Goal: Task Accomplishment & Management: Use online tool/utility

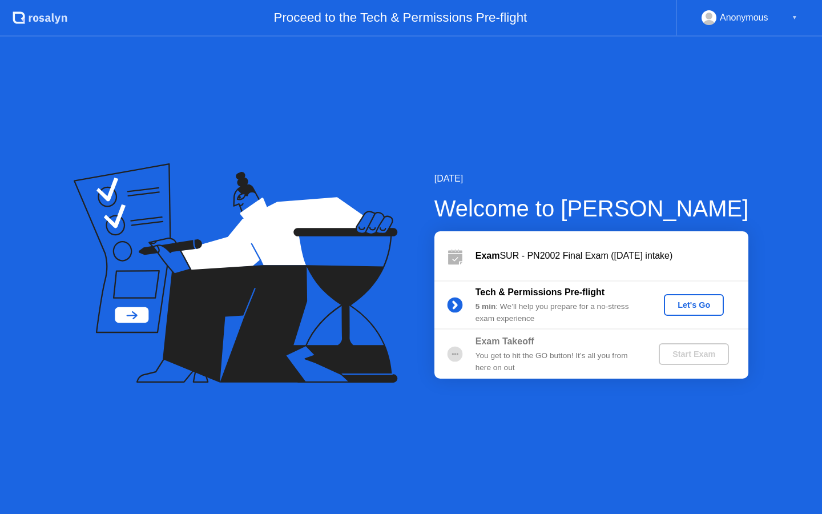
click at [706, 308] on div "Let's Go" at bounding box center [693, 304] width 51 height 9
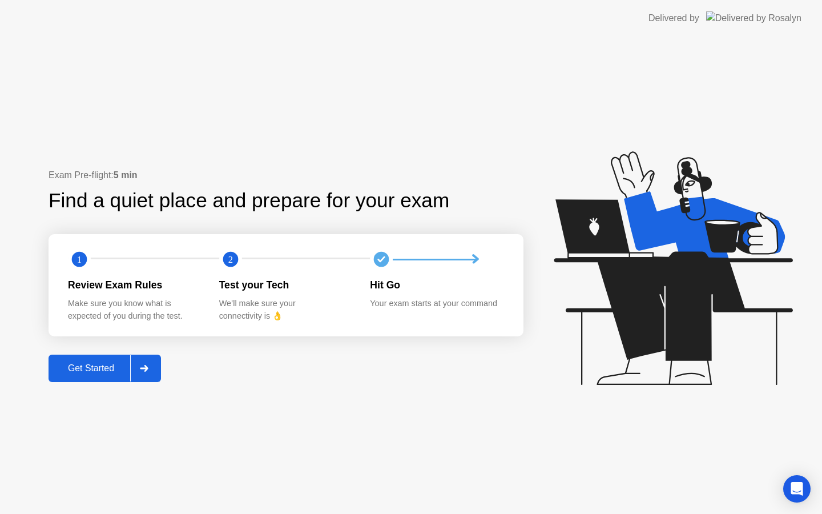
click at [116, 370] on div "Get Started" at bounding box center [91, 368] width 78 height 10
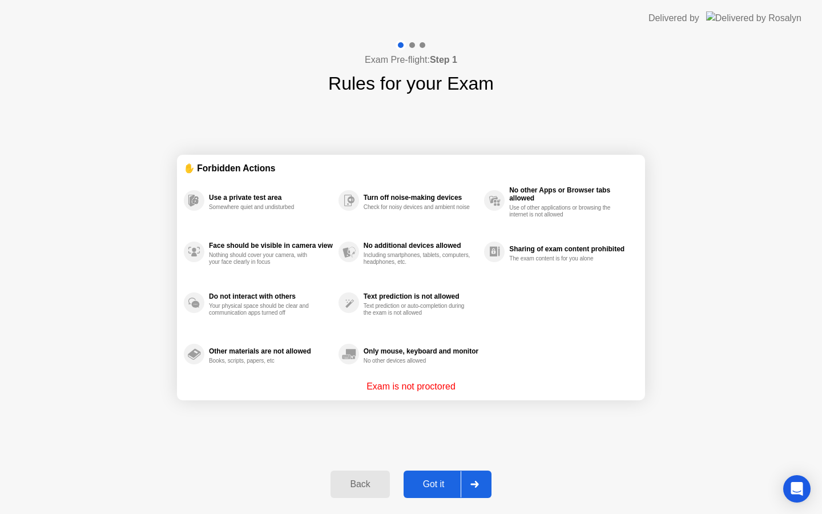
click at [433, 482] on div "Got it" at bounding box center [434, 484] width 54 height 10
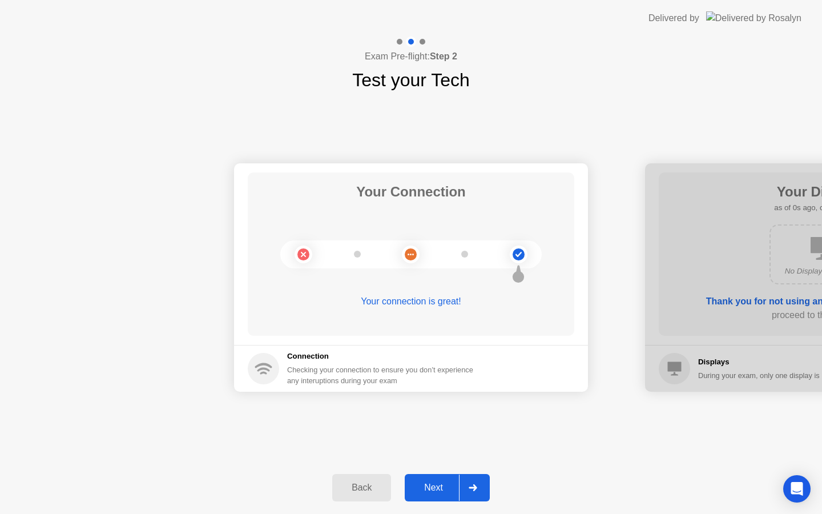
click at [434, 486] on div "Next" at bounding box center [433, 487] width 51 height 10
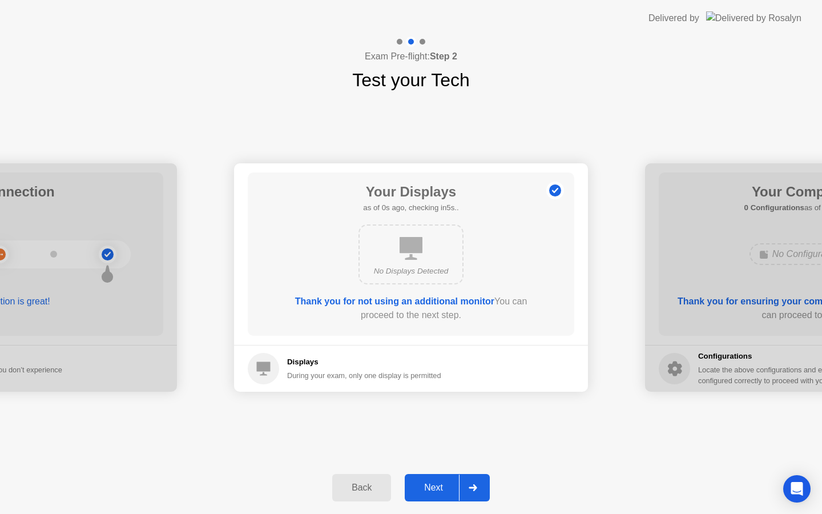
click at [434, 486] on div "Next" at bounding box center [433, 487] width 51 height 10
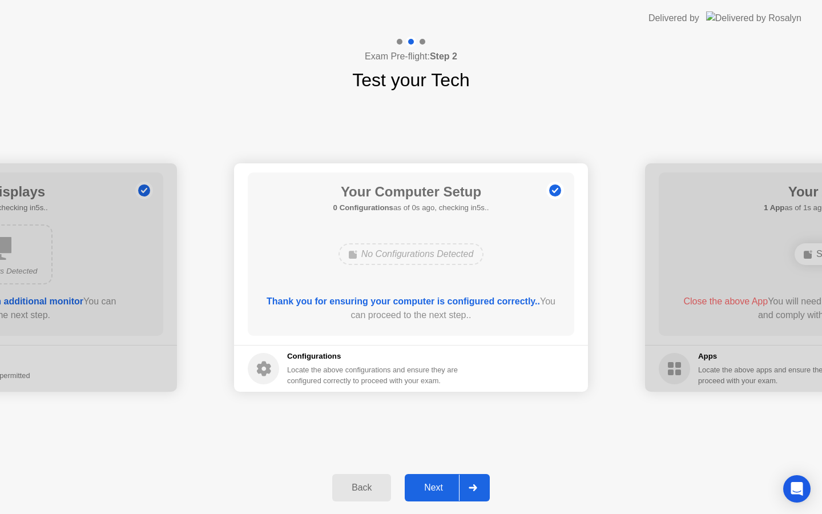
click at [434, 486] on div "Next" at bounding box center [433, 487] width 51 height 10
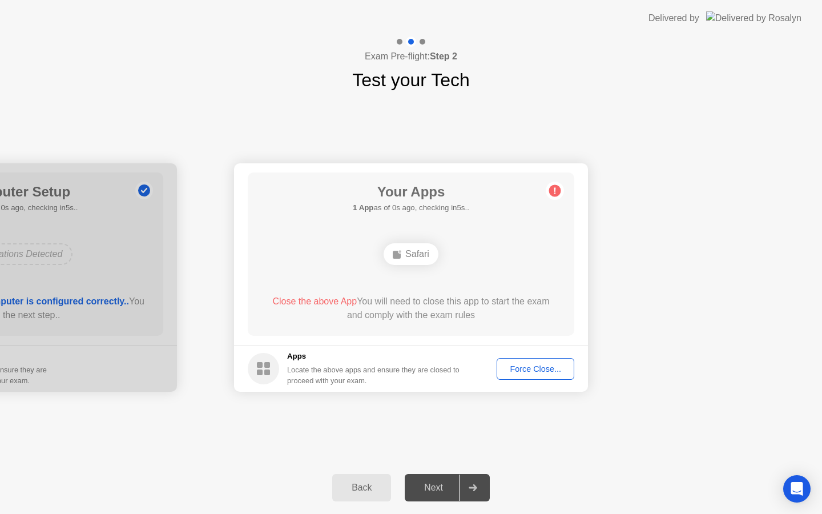
click at [434, 486] on div "Next" at bounding box center [433, 487] width 51 height 10
click at [520, 368] on div "Force Close..." at bounding box center [536, 368] width 70 height 9
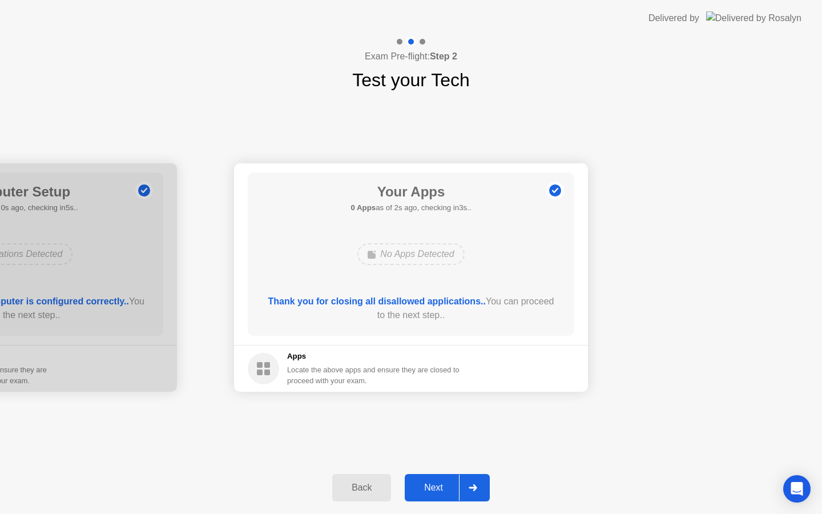
click at [429, 492] on div "Next" at bounding box center [433, 487] width 51 height 10
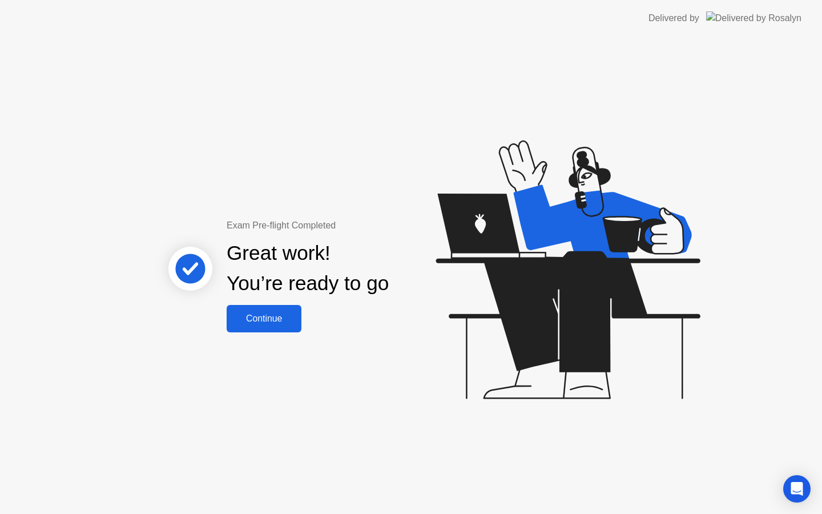
click at [288, 313] on div "Continue" at bounding box center [264, 318] width 68 height 10
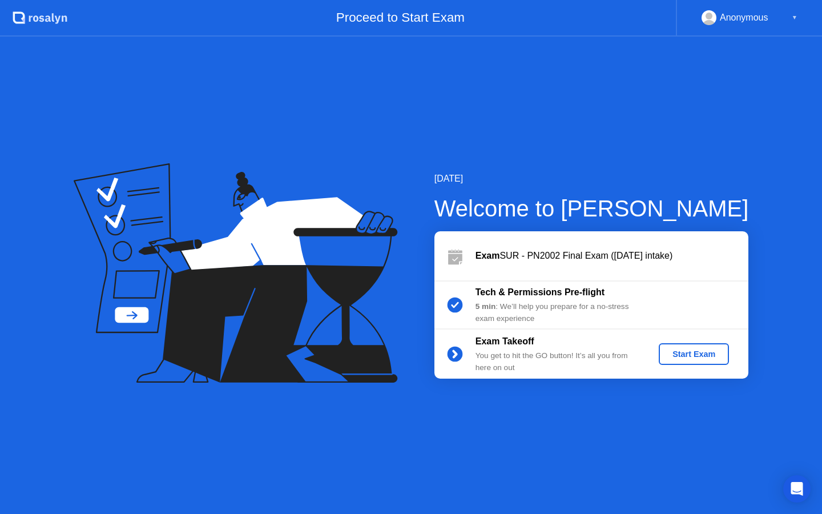
click at [679, 349] on div "Start Exam" at bounding box center [693, 353] width 61 height 9
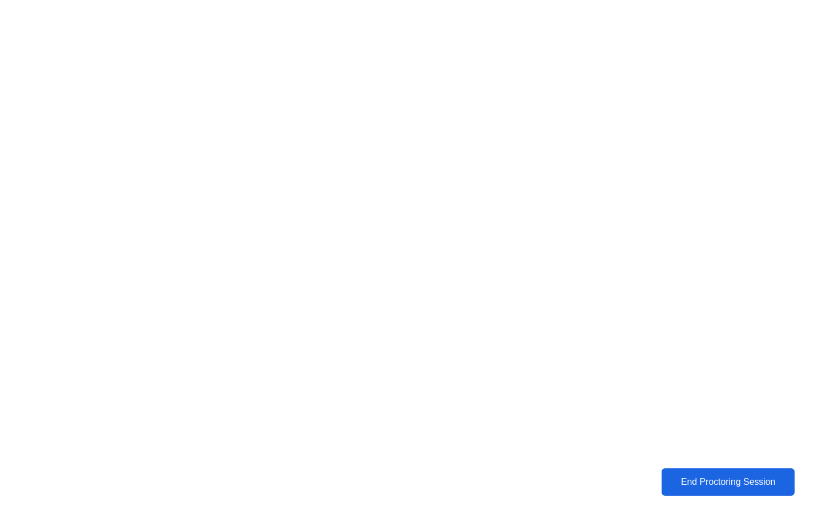
click at [690, 478] on div "End Proctoring Session" at bounding box center [728, 482] width 126 height 10
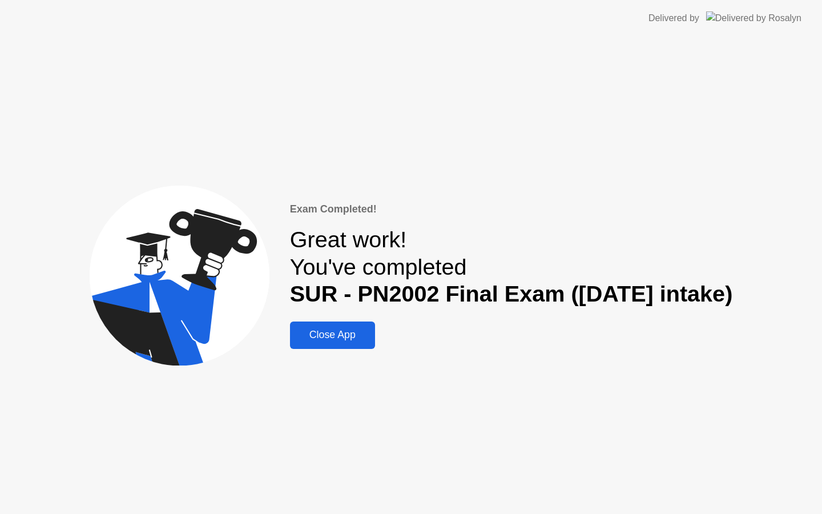
click at [331, 324] on button "Close App" at bounding box center [332, 334] width 85 height 27
